Goal: Information Seeking & Learning: Find specific fact

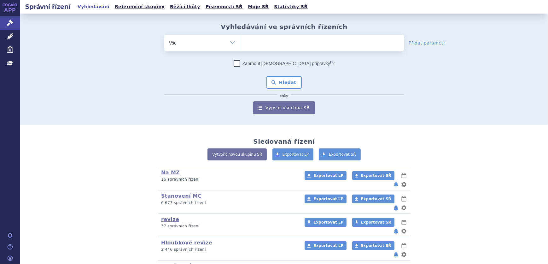
click at [277, 46] on ul at bounding box center [322, 41] width 164 height 13
click at [240, 46] on select at bounding box center [240, 43] width 0 height 16
paste input "ELTROMBOPAG ACCORD"
type input "ELTROMBOPAG ACCORD"
select select "ELTROMBOPAG ACCORD"
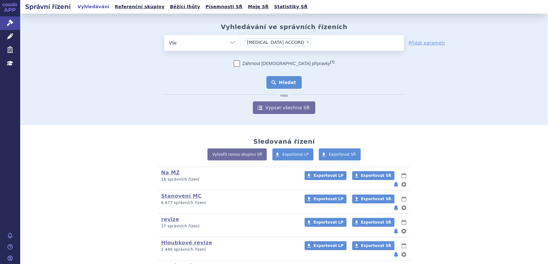
click at [283, 78] on button "Hledat" at bounding box center [284, 82] width 36 height 13
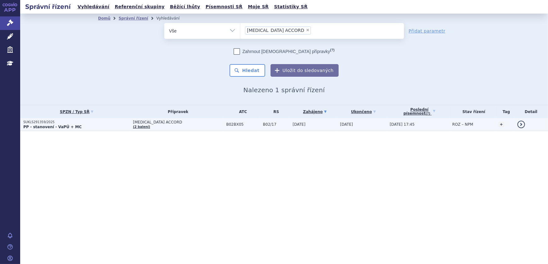
click at [157, 127] on td "[MEDICAL_DATA] ACCORD (2 balení)" at bounding box center [176, 124] width 93 height 13
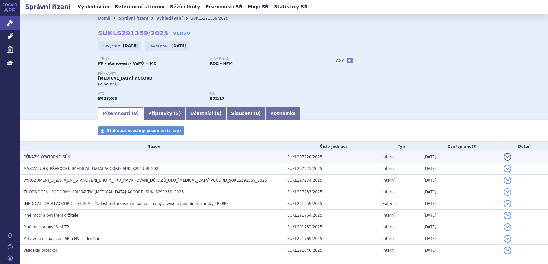
scroll to position [30, 0]
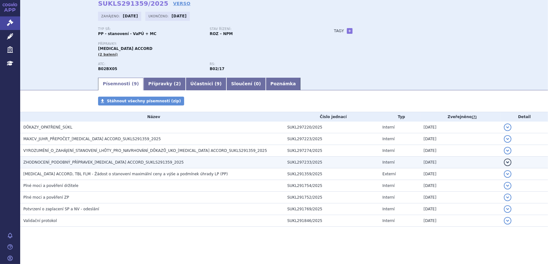
click at [96, 164] on span "ZHODNOCENÍ_PODOBNÝ_PŘÍPRAVEK_ELTROMBOPAG ACCORD_SUKLS291359_2025" at bounding box center [103, 162] width 160 height 4
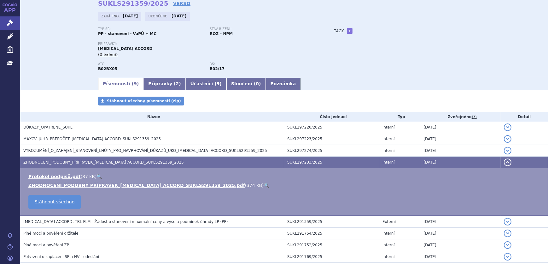
click at [264, 183] on link "🔍" at bounding box center [266, 185] width 5 height 5
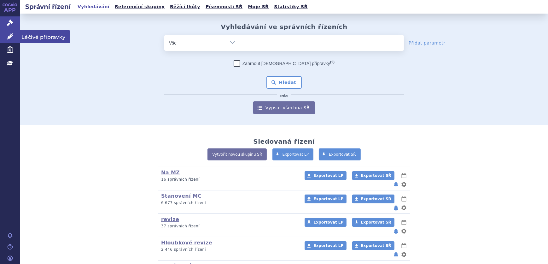
click at [13, 35] on icon at bounding box center [10, 36] width 6 height 6
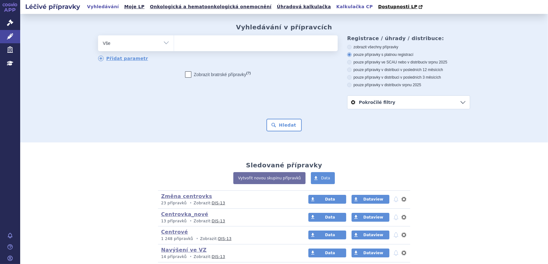
click at [334, 6] on link "Kalkulačka CP" at bounding box center [354, 7] width 40 height 9
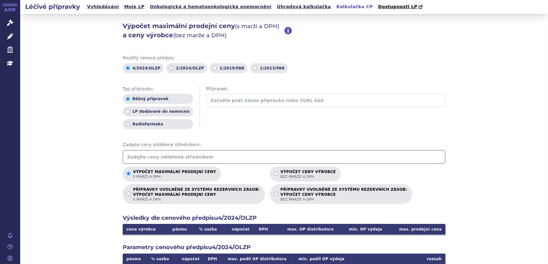
click at [191, 154] on input "text" at bounding box center [284, 157] width 323 height 14
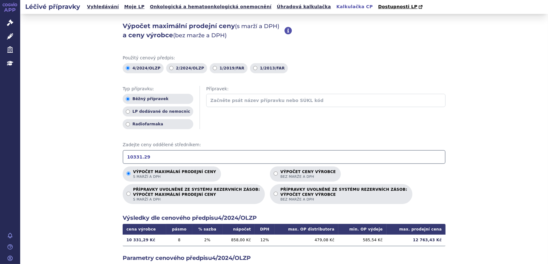
drag, startPoint x: 153, startPoint y: 157, endPoint x: 101, endPoint y: 157, distance: 51.7
click at [101, 157] on div "Výpočet maximální prodejní ceny (s marží a DPH) a ceny výrobce (bez marže a DPH…" at bounding box center [284, 198] width 528 height 368
drag, startPoint x: 123, startPoint y: 159, endPoint x: 89, endPoint y: 161, distance: 33.8
click at [89, 161] on div "Výpočet maximální prodejní ceny (s marží a DPH) a ceny výrobce (bez marže a DPH…" at bounding box center [284, 198] width 528 height 368
click at [131, 158] on input "18 663.72" at bounding box center [284, 157] width 323 height 14
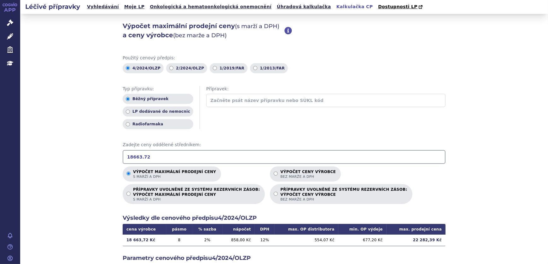
drag, startPoint x: 159, startPoint y: 155, endPoint x: 91, endPoint y: 161, distance: 68.0
click at [93, 160] on div "Výpočet maximální prodejní ceny (s marží a DPH) a ceny výrobce (bez marže a DPH…" at bounding box center [284, 198] width 528 height 368
click at [131, 159] on input "37 327.44" at bounding box center [284, 157] width 323 height 14
drag, startPoint x: 155, startPoint y: 157, endPoint x: 96, endPoint y: 159, distance: 59.6
click at [96, 159] on div "Výpočet maximální prodejní ceny (s marží a DPH) a ceny výrobce (bez marže a DPH…" at bounding box center [284, 198] width 528 height 368
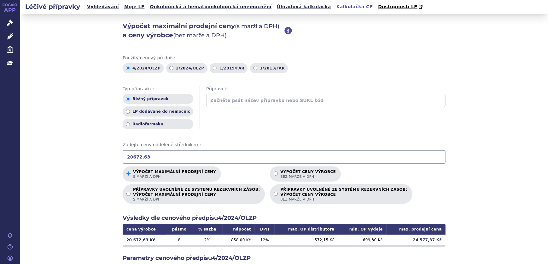
type input "20672.63"
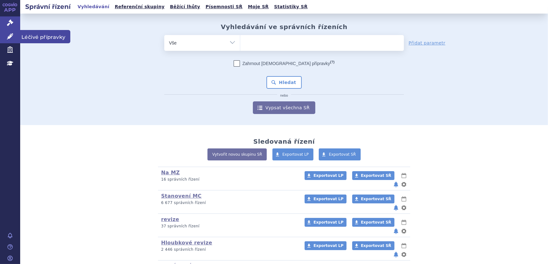
click at [10, 38] on icon at bounding box center [10, 36] width 6 height 6
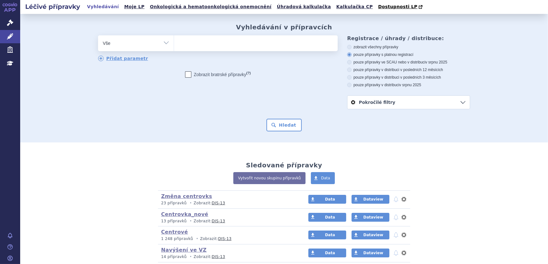
click at [203, 45] on ul at bounding box center [256, 41] width 164 height 13
click at [174, 45] on select at bounding box center [174, 43] width 0 height 16
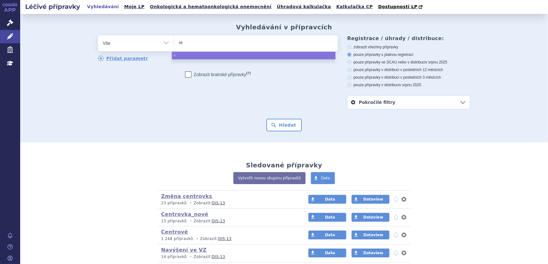
type input "rev"
type input "revo"
type input "revola"
type input "revolad"
type input "revolade"
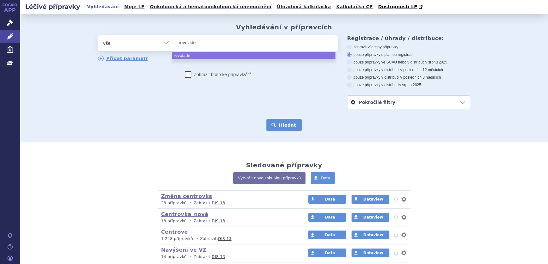
select select "revolade"
click at [290, 126] on button "Hledat" at bounding box center [284, 125] width 36 height 13
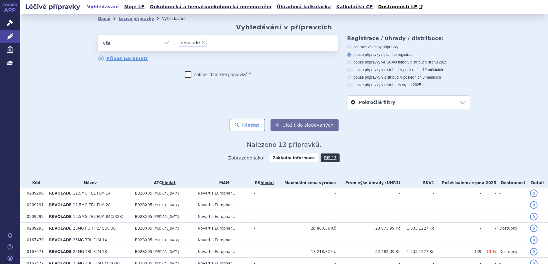
scroll to position [101, 0]
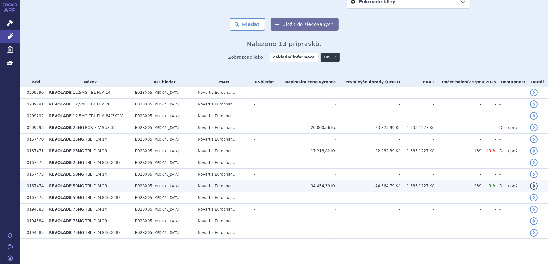
click at [247, 187] on td "Novartis Europhar..." at bounding box center [222, 186] width 56 height 12
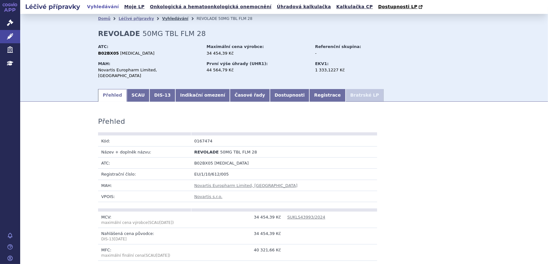
click at [170, 19] on link "Vyhledávání" at bounding box center [175, 18] width 26 height 4
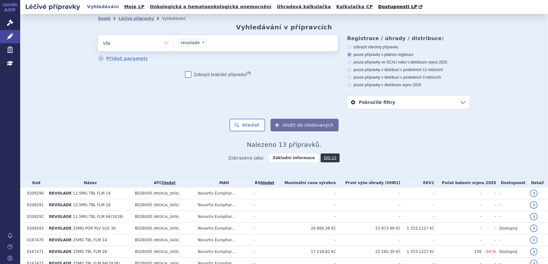
scroll to position [86, 0]
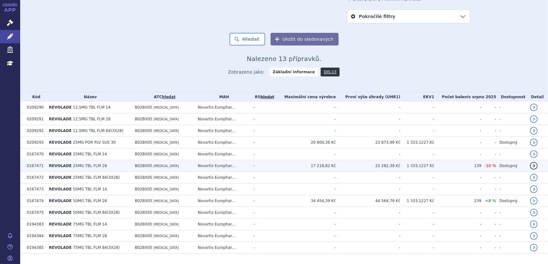
click at [117, 164] on td "REVOLADE 25MG TBL FLM 28" at bounding box center [89, 166] width 86 height 12
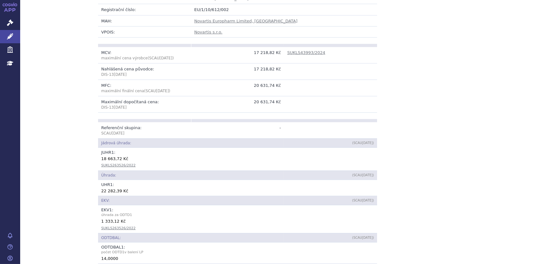
scroll to position [172, 0]
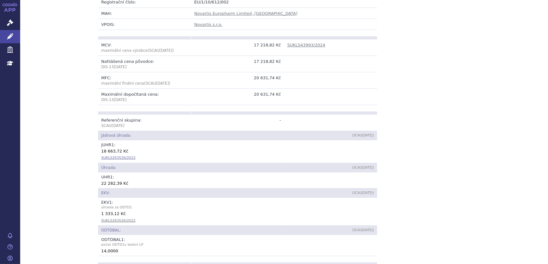
click at [115, 155] on link "SUKLS263526/2022" at bounding box center [118, 157] width 34 height 4
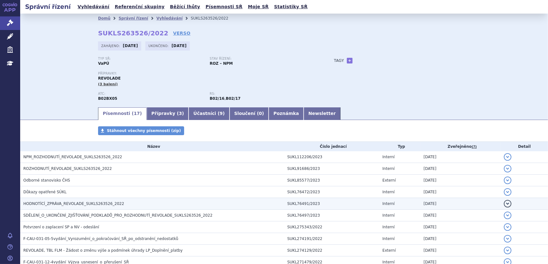
click at [70, 202] on span "HODNOTÍCÍ_ZPRÁVA_REVOLADE_SUKLS263526_2022" at bounding box center [73, 203] width 101 height 4
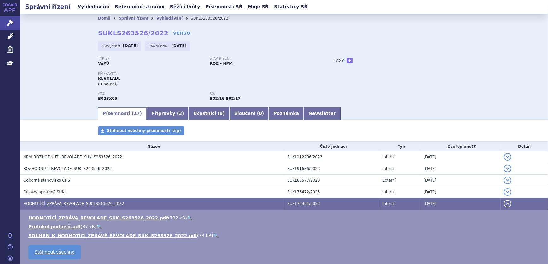
click at [187, 216] on link "🔍" at bounding box center [189, 217] width 5 height 5
click at [14, 38] on link "Léčivé přípravky" at bounding box center [10, 36] width 20 height 13
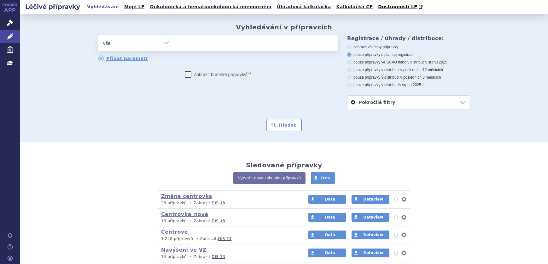
click at [200, 47] on ul at bounding box center [256, 41] width 164 height 13
click at [174, 47] on select at bounding box center [174, 43] width 0 height 16
click at [203, 44] on ul at bounding box center [256, 41] width 164 height 13
click at [174, 44] on select at bounding box center [174, 43] width 0 height 16
type input "re"
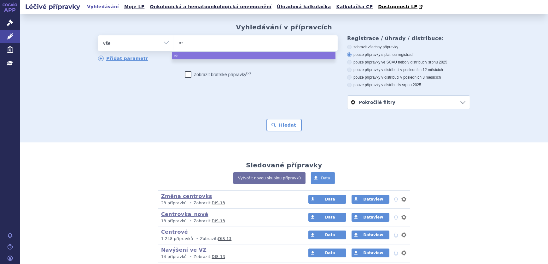
type input "rev"
type input "revo"
type input "revola"
type input "revolad"
type input "revolade"
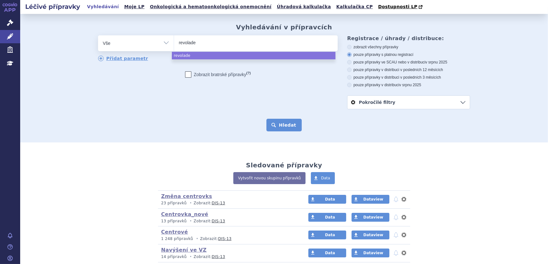
select select "revolade"
click at [276, 126] on button "Hledat" at bounding box center [284, 125] width 36 height 13
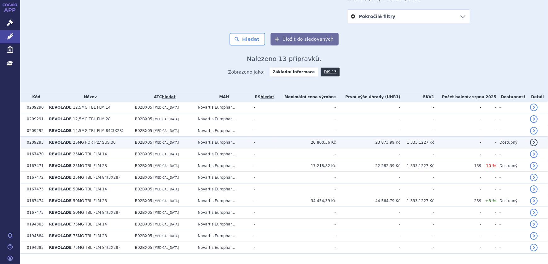
scroll to position [101, 0]
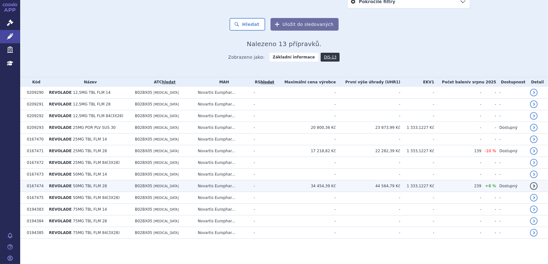
click at [368, 185] on td "44 564,79 Kč" at bounding box center [368, 186] width 64 height 12
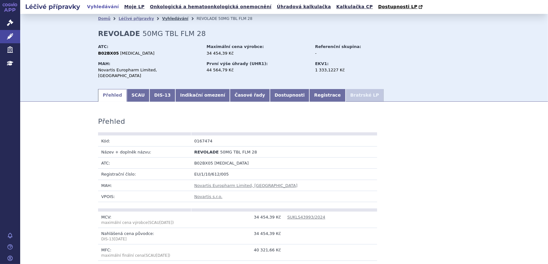
click at [162, 18] on link "Vyhledávání" at bounding box center [175, 18] width 26 height 4
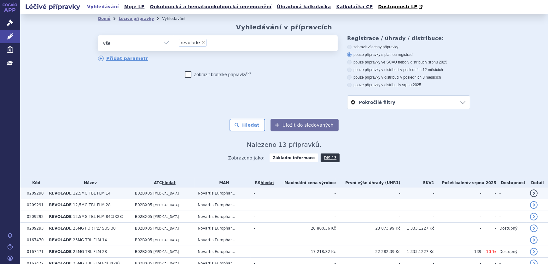
scroll to position [57, 0]
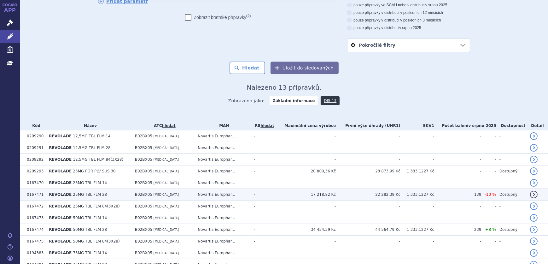
click at [250, 190] on td "Novartis Europhar..." at bounding box center [222, 194] width 56 height 12
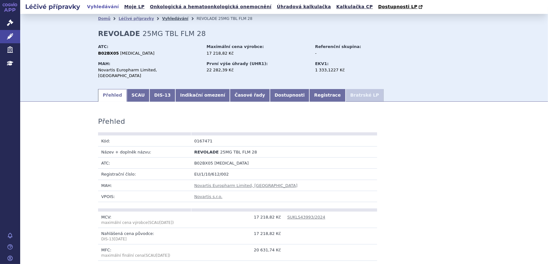
click at [167, 18] on link "Vyhledávání" at bounding box center [175, 18] width 26 height 4
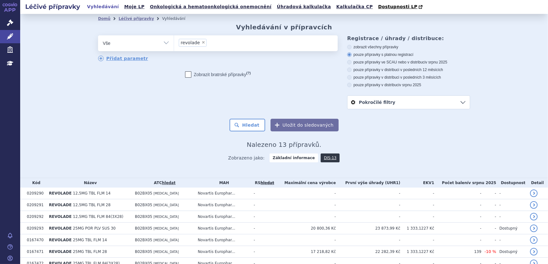
click at [201, 42] on span "×" at bounding box center [203, 42] width 4 height 4
click at [174, 42] on select "revolade" at bounding box center [174, 43] width 0 height 16
click at [200, 43] on ul "× revolade" at bounding box center [256, 42] width 164 height 14
click at [174, 43] on select "revolade" at bounding box center [174, 43] width 0 height 16
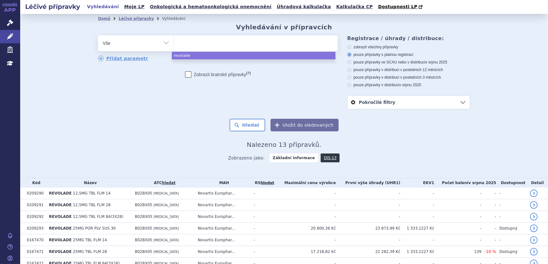
click at [201, 45] on ul at bounding box center [256, 41] width 164 height 13
click at [174, 45] on select "revolade" at bounding box center [174, 43] width 0 height 16
select select "revolade"
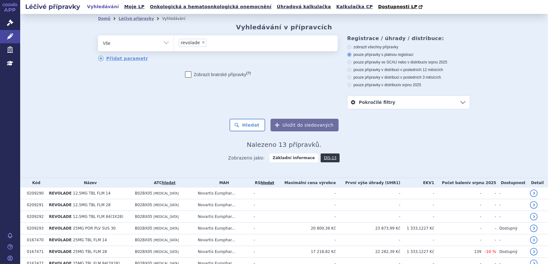
click at [201, 47] on ul "× revolade" at bounding box center [256, 42] width 164 height 14
click at [174, 47] on select "revolade" at bounding box center [174, 43] width 0 height 16
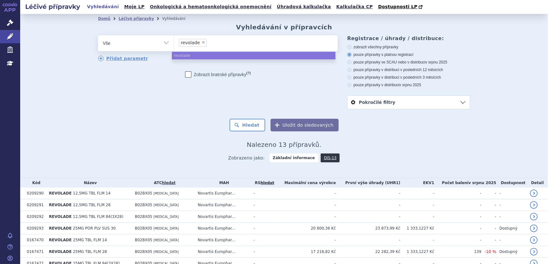
click at [200, 44] on li "× revolade" at bounding box center [193, 43] width 28 height 8
click at [174, 44] on select "revolade" at bounding box center [174, 43] width 0 height 16
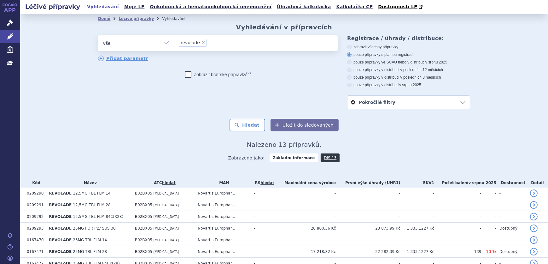
click at [201, 41] on span "×" at bounding box center [203, 42] width 4 height 4
click at [174, 41] on select "revolade" at bounding box center [174, 43] width 0 height 16
select select
type input "SUKLS232811/2021"
select select "SUKLS232811/2021"
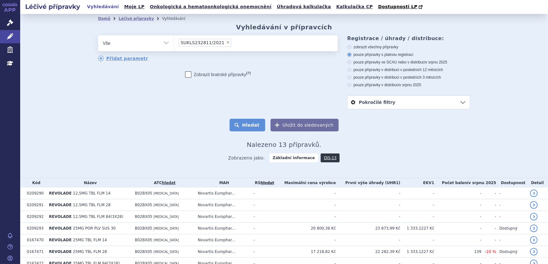
click at [238, 128] on button "Hledat" at bounding box center [247, 125] width 36 height 13
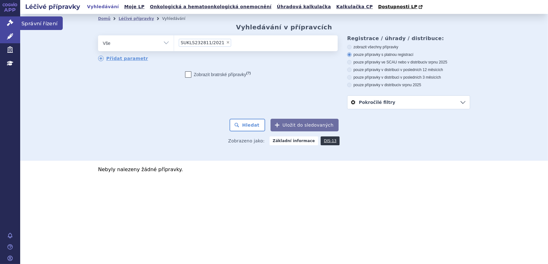
click at [13, 23] on link "Správní řízení" at bounding box center [10, 22] width 20 height 13
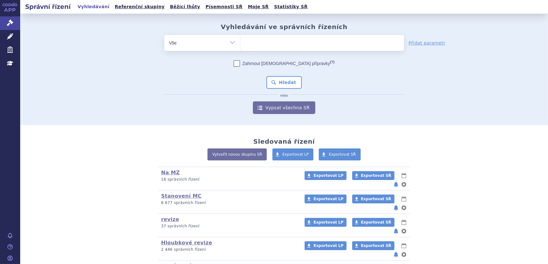
click at [250, 42] on ul at bounding box center [322, 41] width 164 height 13
click at [240, 42] on select at bounding box center [240, 43] width 0 height 16
click at [253, 42] on ul at bounding box center [322, 41] width 164 height 13
click at [240, 42] on select at bounding box center [240, 43] width 0 height 16
drag, startPoint x: 258, startPoint y: 43, endPoint x: 267, endPoint y: 44, distance: 8.6
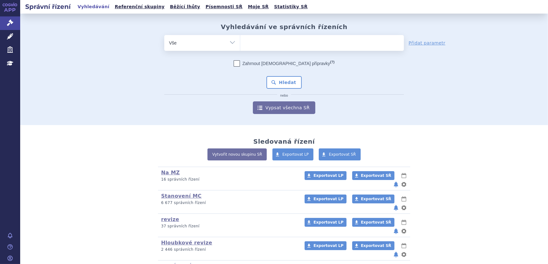
click at [263, 44] on ul at bounding box center [322, 41] width 164 height 13
click at [240, 44] on select at bounding box center [240, 43] width 0 height 16
paste input "SUKLS232811/2021"
type input "SUKLS232811/2021"
select select "SUKLS232811/2021"
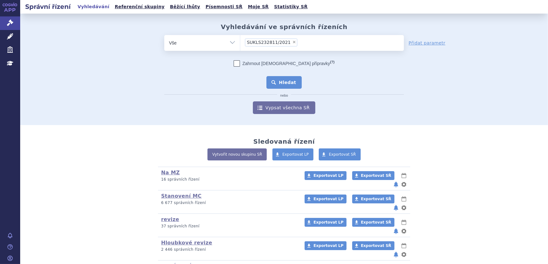
click at [283, 82] on button "Hledat" at bounding box center [284, 82] width 36 height 13
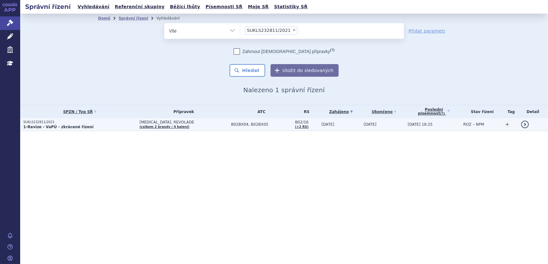
click at [180, 123] on span "[MEDICAL_DATA], REVOLADE" at bounding box center [184, 122] width 88 height 4
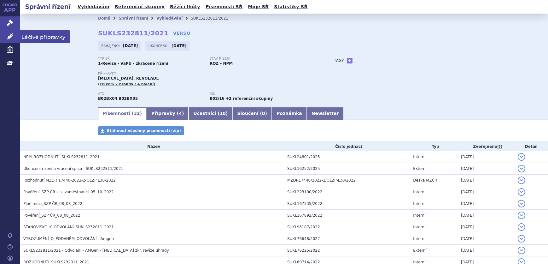
click at [14, 36] on link "Léčivé přípravky" at bounding box center [10, 36] width 20 height 13
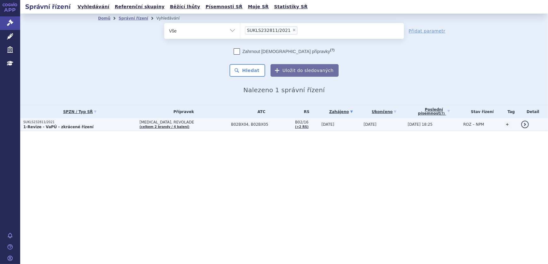
click at [206, 125] on td "[MEDICAL_DATA], REVOLADE (celkem 2 brandy / 4 balení)" at bounding box center [181, 124] width 91 height 13
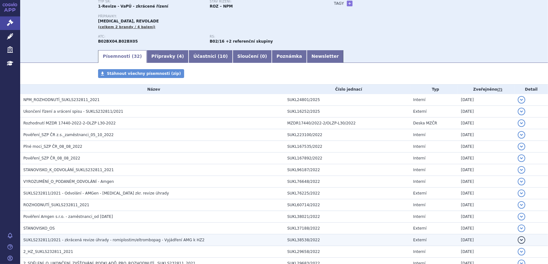
scroll to position [86, 0]
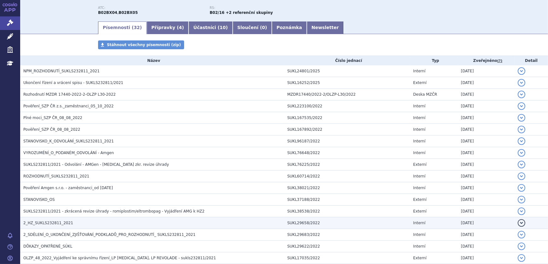
click at [55, 223] on span "2_HZ_SUKLS232811_2021" at bounding box center [48, 222] width 50 height 4
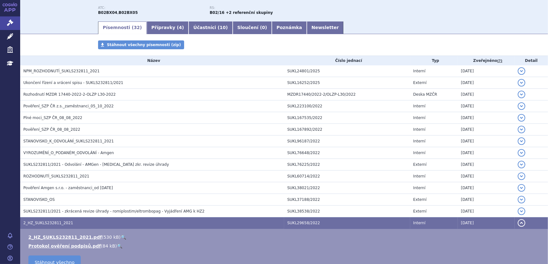
click at [121, 236] on link "🔍" at bounding box center [123, 236] width 5 height 5
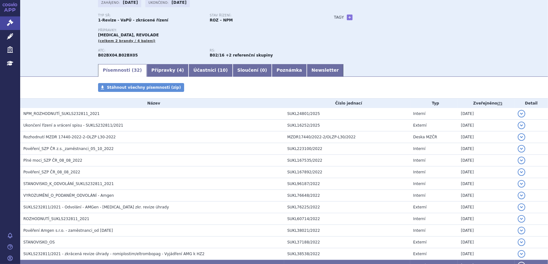
scroll to position [0, 0]
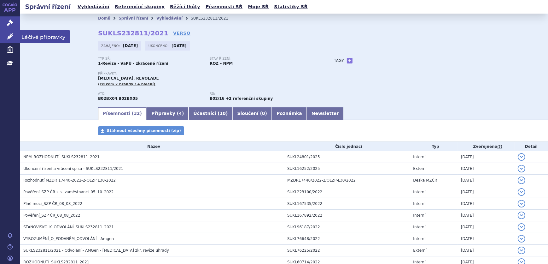
click at [15, 40] on link "Léčivé přípravky" at bounding box center [10, 36] width 20 height 13
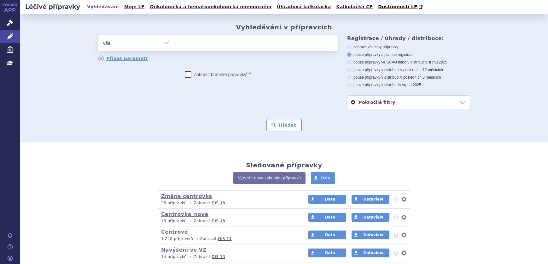
click at [203, 44] on ul at bounding box center [256, 41] width 164 height 13
click at [174, 44] on select at bounding box center [174, 43] width 0 height 16
click at [209, 43] on ul at bounding box center [256, 41] width 164 height 13
click at [174, 43] on select at bounding box center [174, 43] width 0 height 16
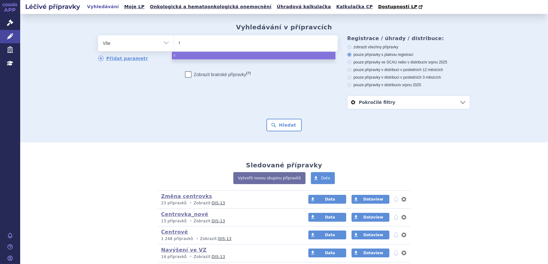
type input "re"
type input "revo"
type input "revola"
type input "revolad"
type input "revolade"
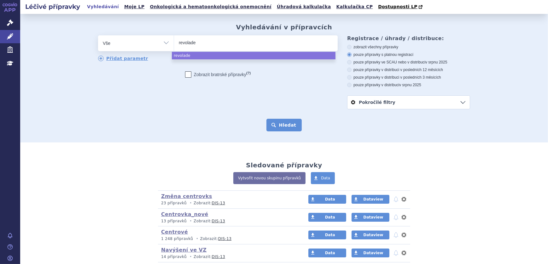
select select "revolade"
click at [289, 130] on button "Hledat" at bounding box center [284, 125] width 36 height 13
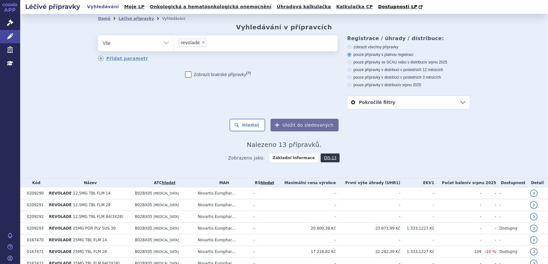
scroll to position [101, 0]
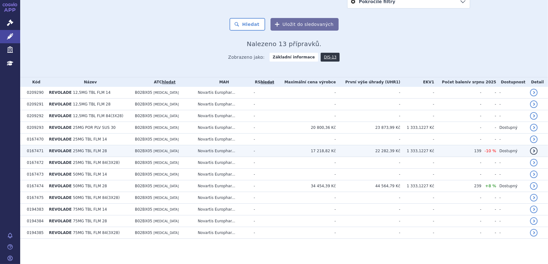
click at [250, 151] on td "Novartis Europhar..." at bounding box center [222, 151] width 56 height 12
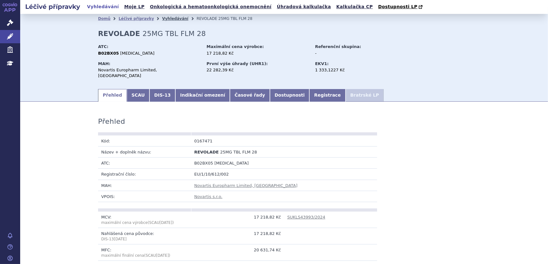
click at [169, 18] on link "Vyhledávání" at bounding box center [175, 18] width 26 height 4
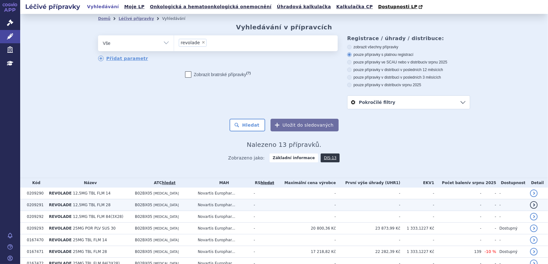
scroll to position [101, 0]
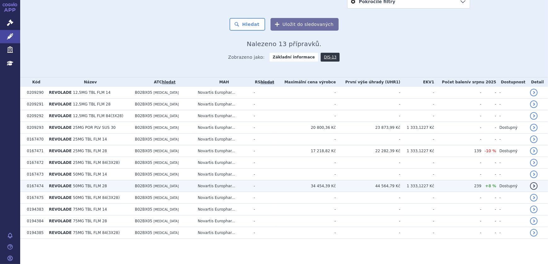
click at [345, 183] on td "44 564,79 Kč" at bounding box center [368, 186] width 64 height 12
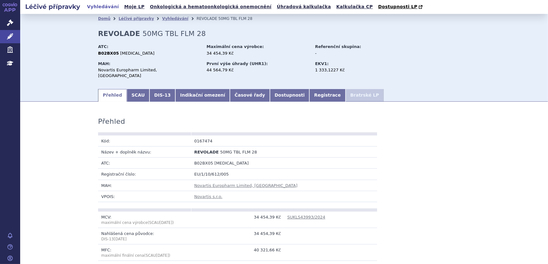
scroll to position [86, 0]
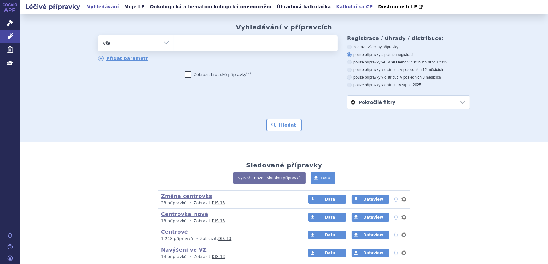
click at [334, 6] on link "Kalkulačka CP" at bounding box center [354, 7] width 40 height 9
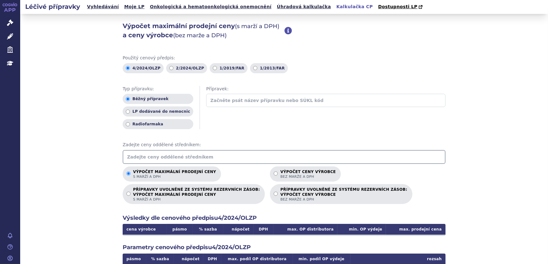
click at [188, 156] on input "text" at bounding box center [284, 157] width 323 height 14
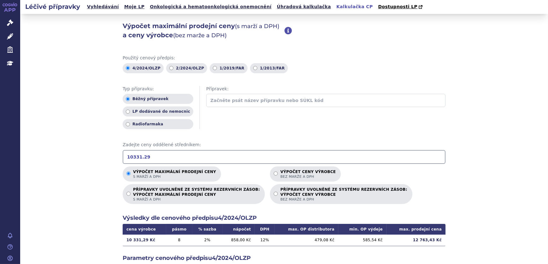
drag, startPoint x: 150, startPoint y: 160, endPoint x: 66, endPoint y: 162, distance: 83.5
click at [66, 162] on div "Výpočet maximální prodejní ceny (s marží a DPH) a ceny výrobce (bez marže a DPH…" at bounding box center [284, 198] width 528 height 368
type input "20672.63"
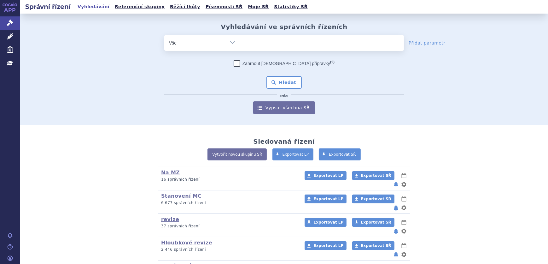
select select "filter-atc-group"
click at [164, 35] on select "Vše Spisová značka Typ SŘ Přípravek/SUKL kód Účastník/Držitel" at bounding box center [202, 42] width 76 height 14
click at [258, 49] on span at bounding box center [322, 43] width 164 height 16
click at [240, 49] on select at bounding box center [240, 43] width 0 height 16
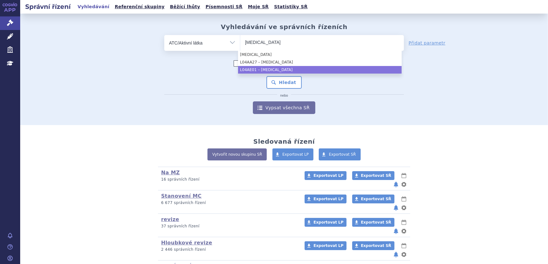
type input "fingolimod"
select select "L04AE01"
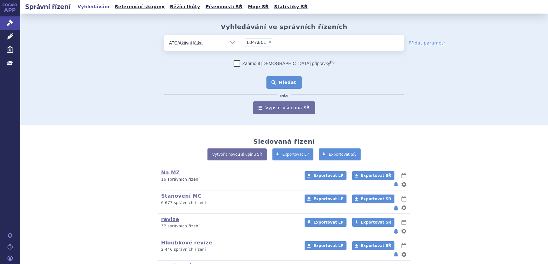
click at [288, 82] on button "Hledat" at bounding box center [284, 82] width 36 height 13
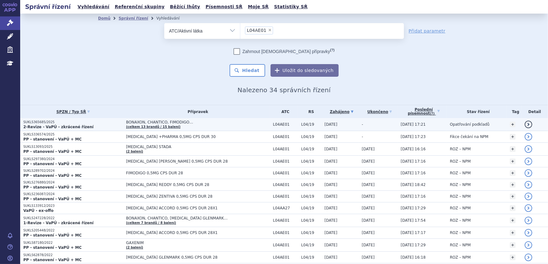
click at [199, 123] on span "BONAXON, CHANTICO, FIMODIGO…" at bounding box center [198, 122] width 144 height 4
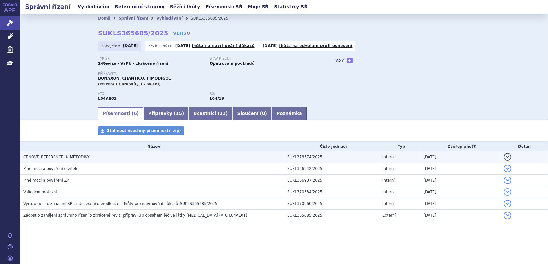
click at [175, 156] on h3 "CENOVÉ_REFERENCE_A_METODIKY" at bounding box center [153, 157] width 261 height 6
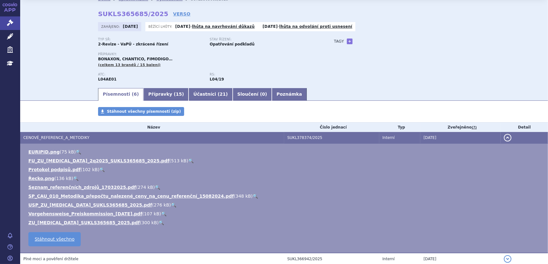
scroll to position [28, 0]
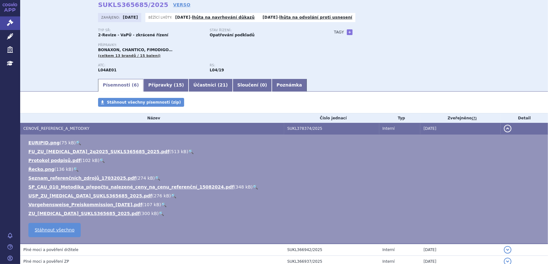
click at [159, 214] on link "🔍" at bounding box center [161, 213] width 5 height 5
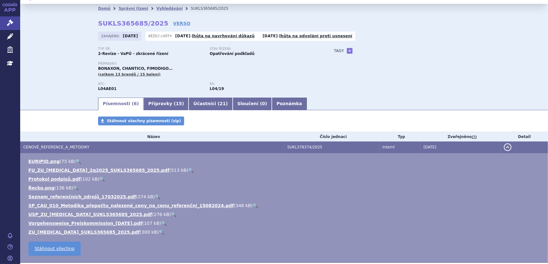
scroll to position [0, 0]
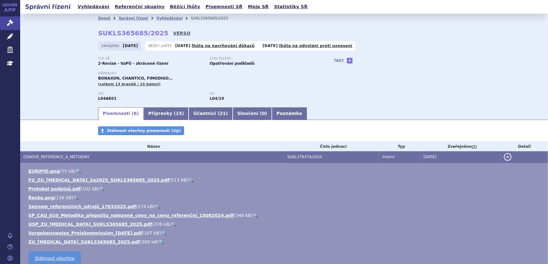
click at [173, 34] on link "VERSO" at bounding box center [181, 33] width 17 height 6
drag, startPoint x: 97, startPoint y: 32, endPoint x: 154, endPoint y: 35, distance: 57.4
click at [154, 35] on strong "SUKLS365685/2025" at bounding box center [133, 33] width 70 height 8
copy strong "SUKLS365685/2025"
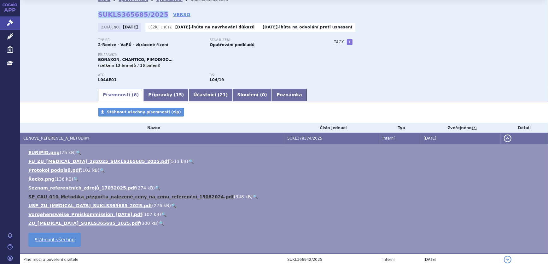
scroll to position [28, 0]
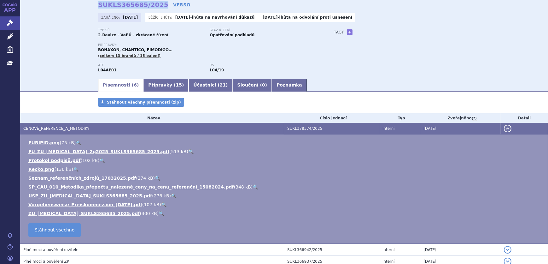
click at [188, 152] on link "🔍" at bounding box center [190, 151] width 5 height 5
